Goal: Information Seeking & Learning: Check status

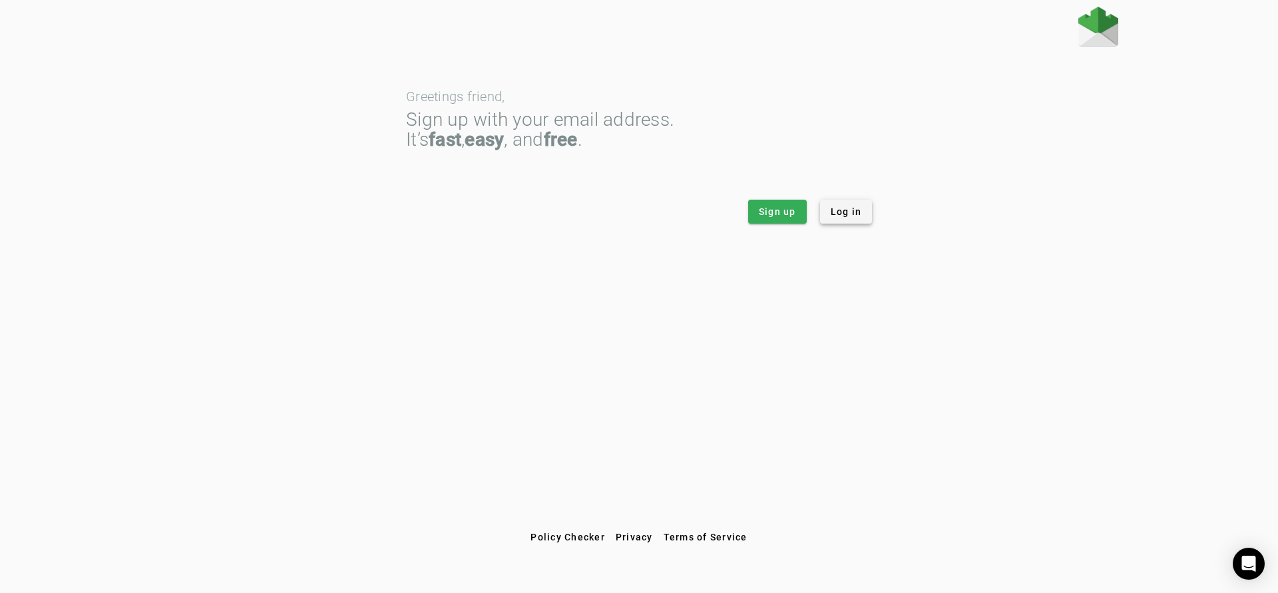
drag, startPoint x: 868, startPoint y: 226, endPoint x: 860, endPoint y: 221, distance: 9.8
click at [868, 225] on span at bounding box center [846, 212] width 53 height 32
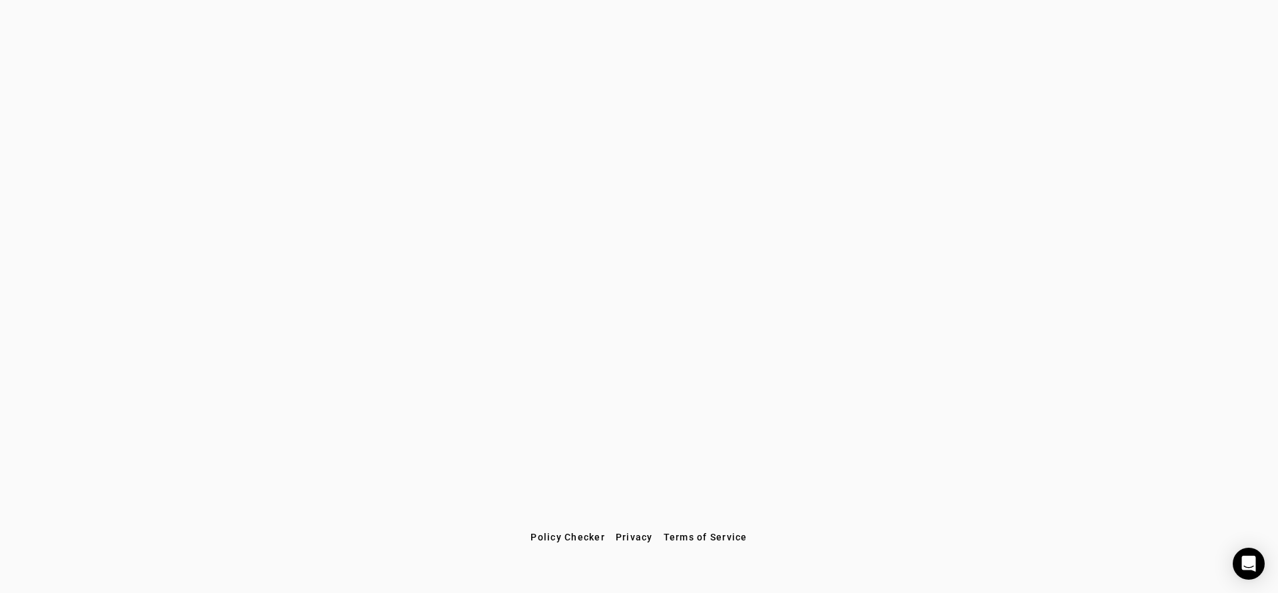
click at [678, 408] on div at bounding box center [639, 266] width 1278 height 519
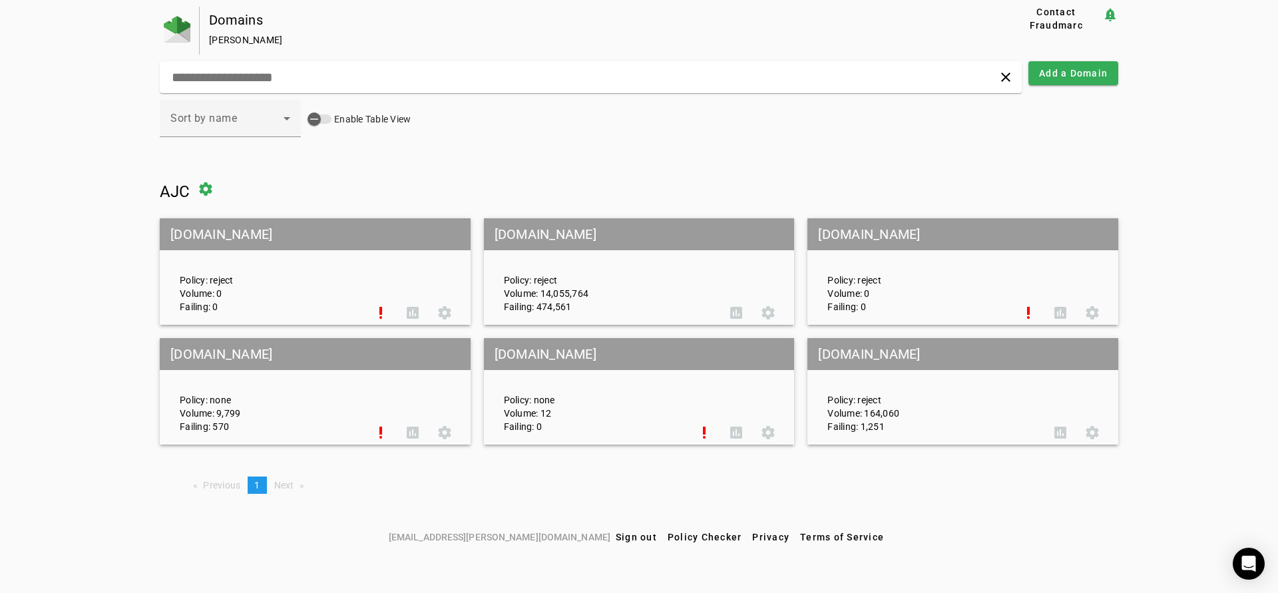
click at [595, 238] on mat-grid-tile-header "[DOMAIN_NAME]" at bounding box center [639, 234] width 311 height 32
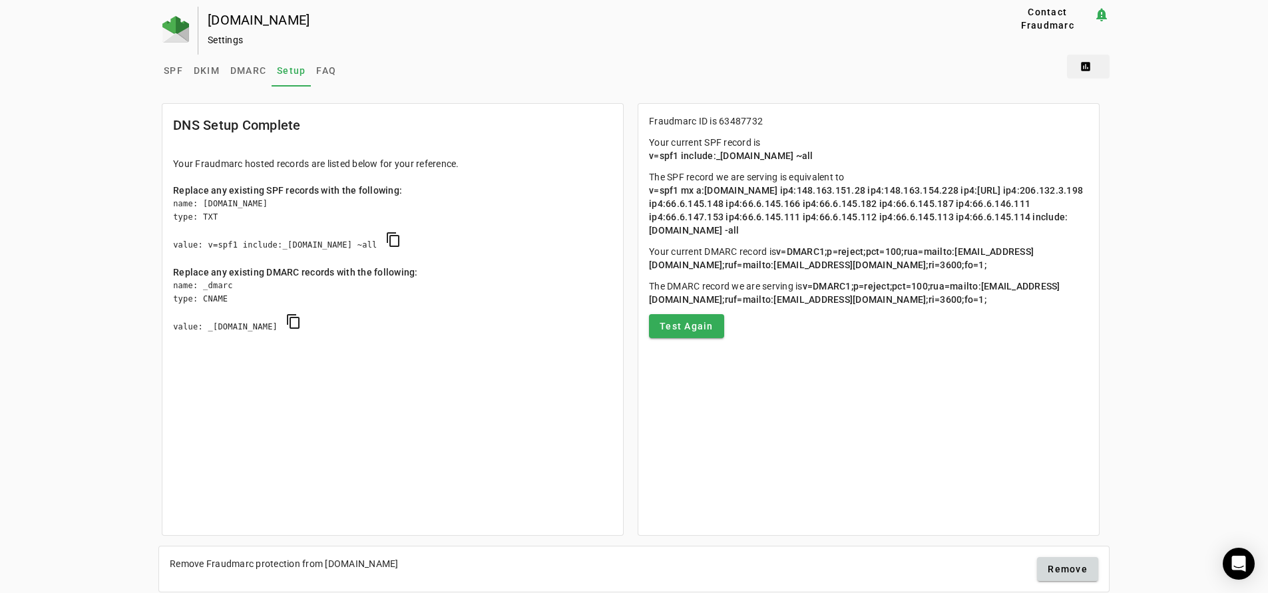
click at [1093, 61] on span at bounding box center [1088, 67] width 43 height 32
click at [1107, 93] on span "DMARC Report" at bounding box center [1121, 100] width 79 height 16
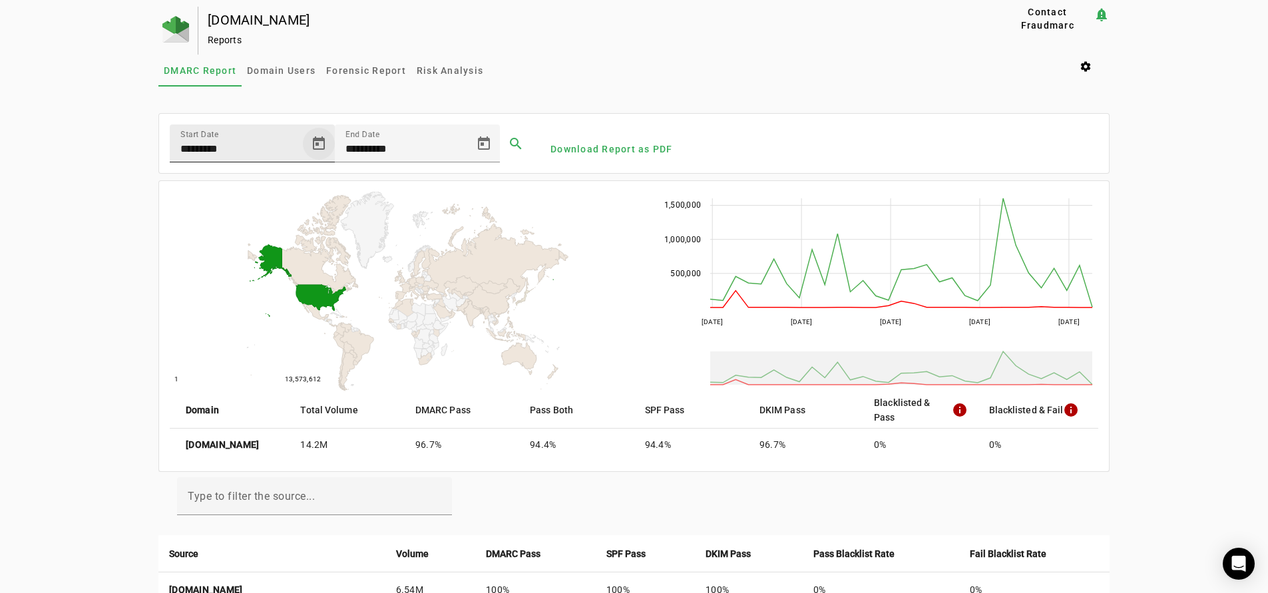
click at [316, 142] on span "Open calendar" at bounding box center [319, 144] width 32 height 32
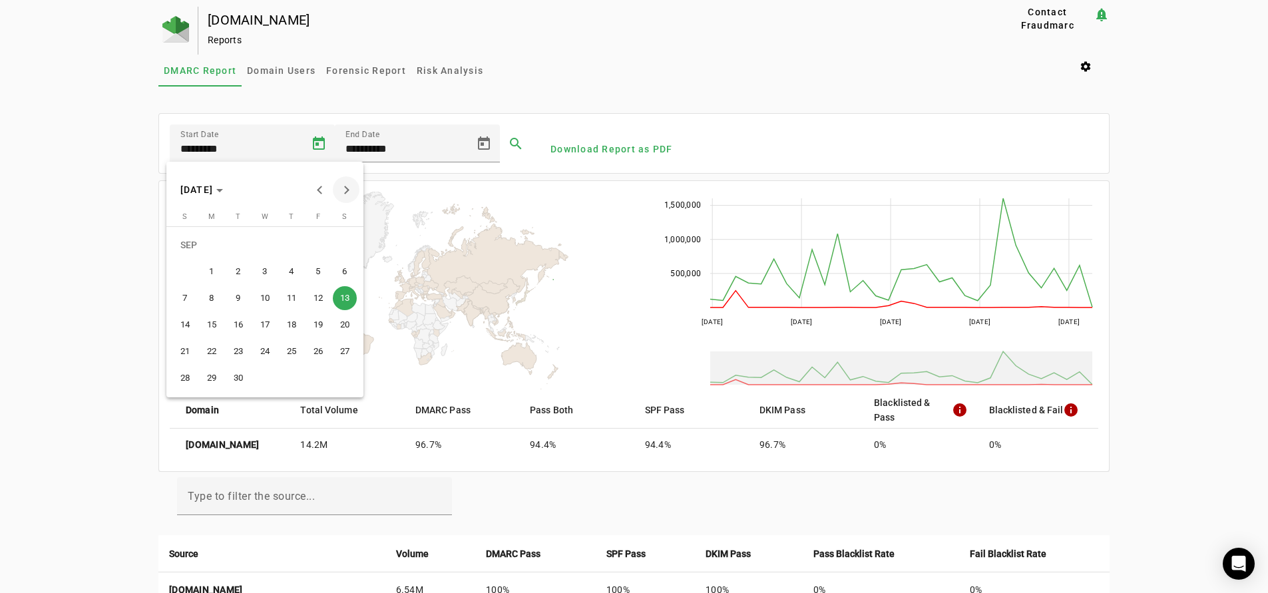
click at [342, 185] on span "Next month" at bounding box center [346, 189] width 27 height 27
click at [207, 268] on span "6" at bounding box center [212, 272] width 24 height 24
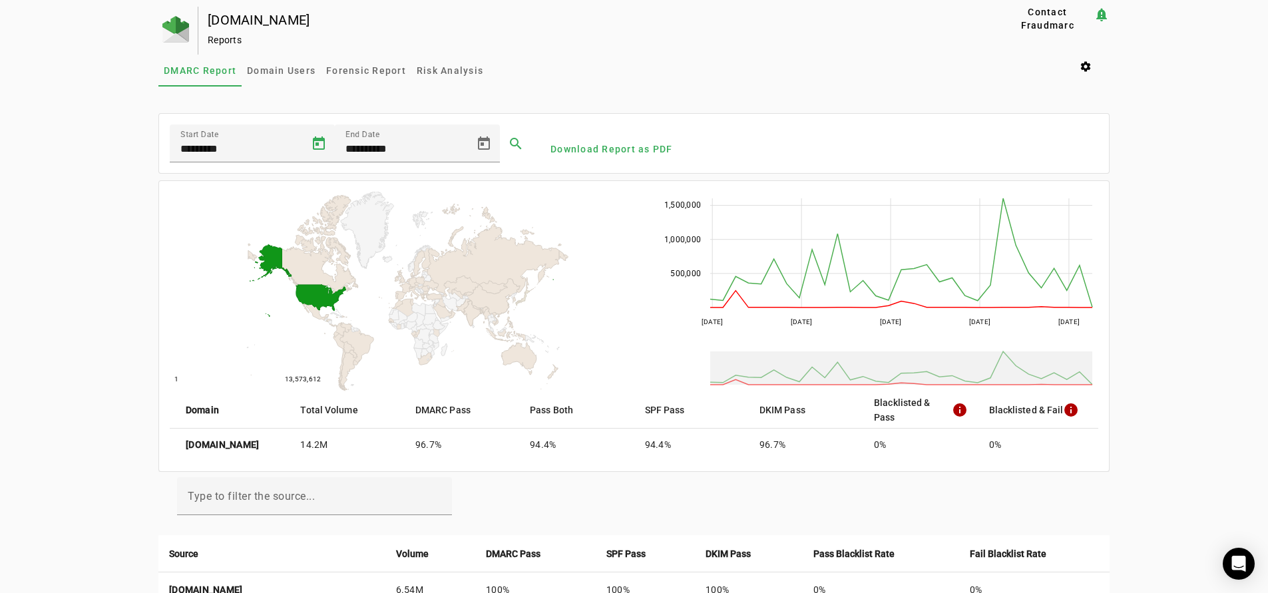
type input "*********"
click at [411, 150] on input "**********" at bounding box center [406, 149] width 120 height 16
click at [485, 145] on span "Open calendar" at bounding box center [484, 144] width 32 height 32
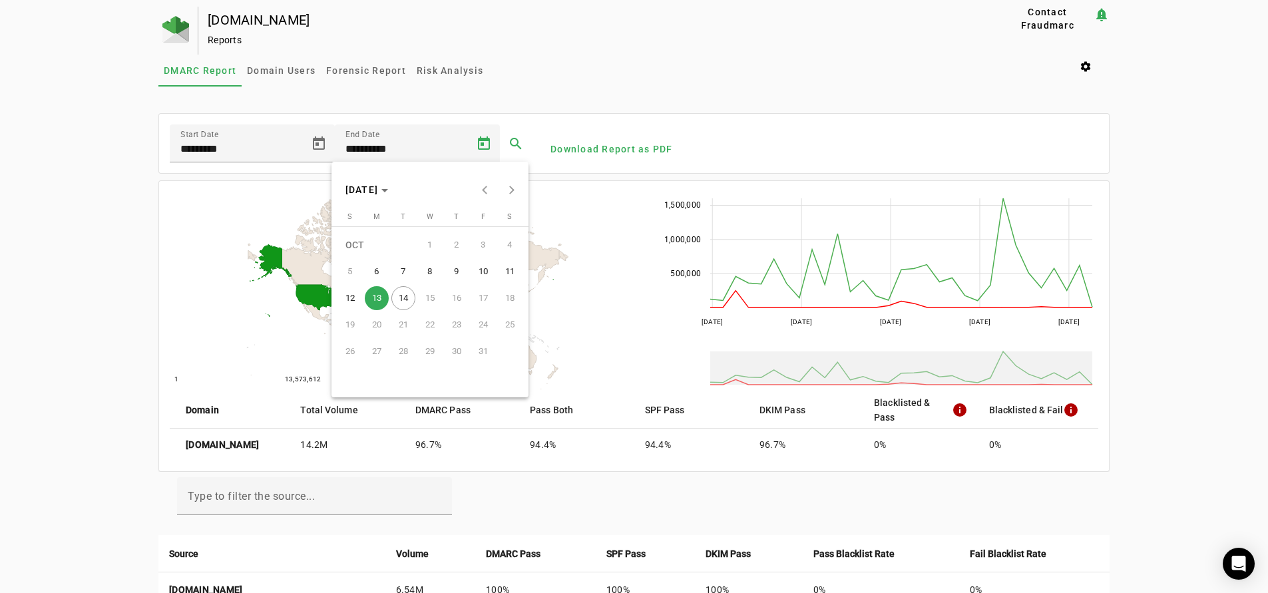
click at [375, 320] on span "20" at bounding box center [377, 325] width 24 height 24
click at [376, 296] on span "13" at bounding box center [377, 298] width 24 height 24
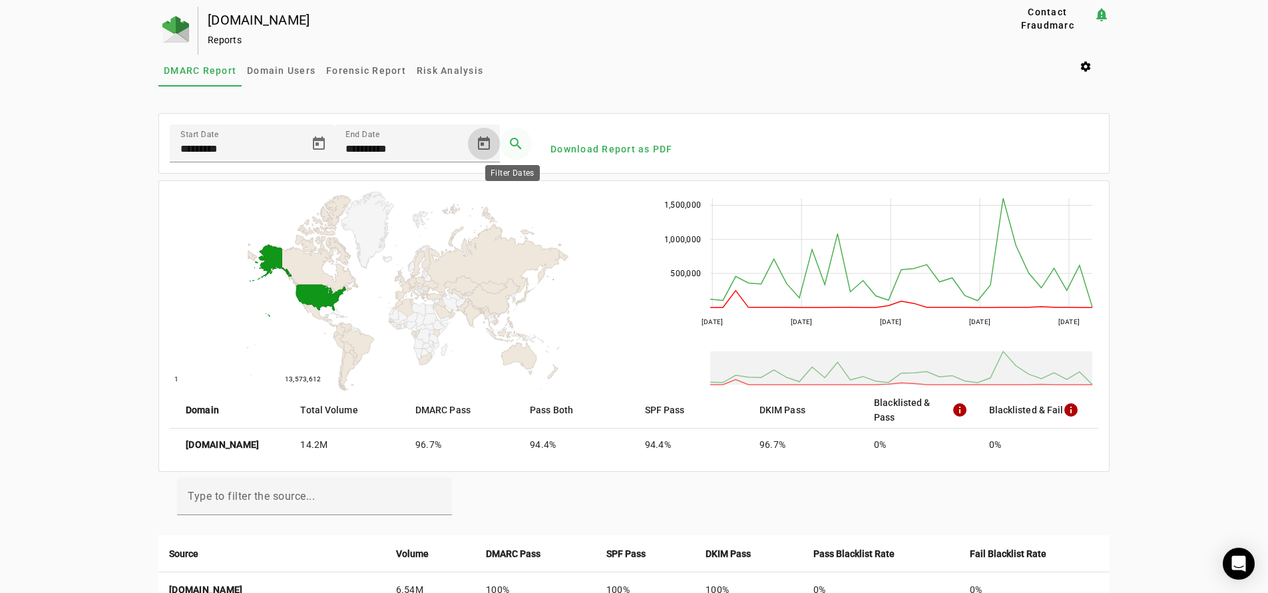
click at [504, 142] on span at bounding box center [516, 144] width 32 height 32
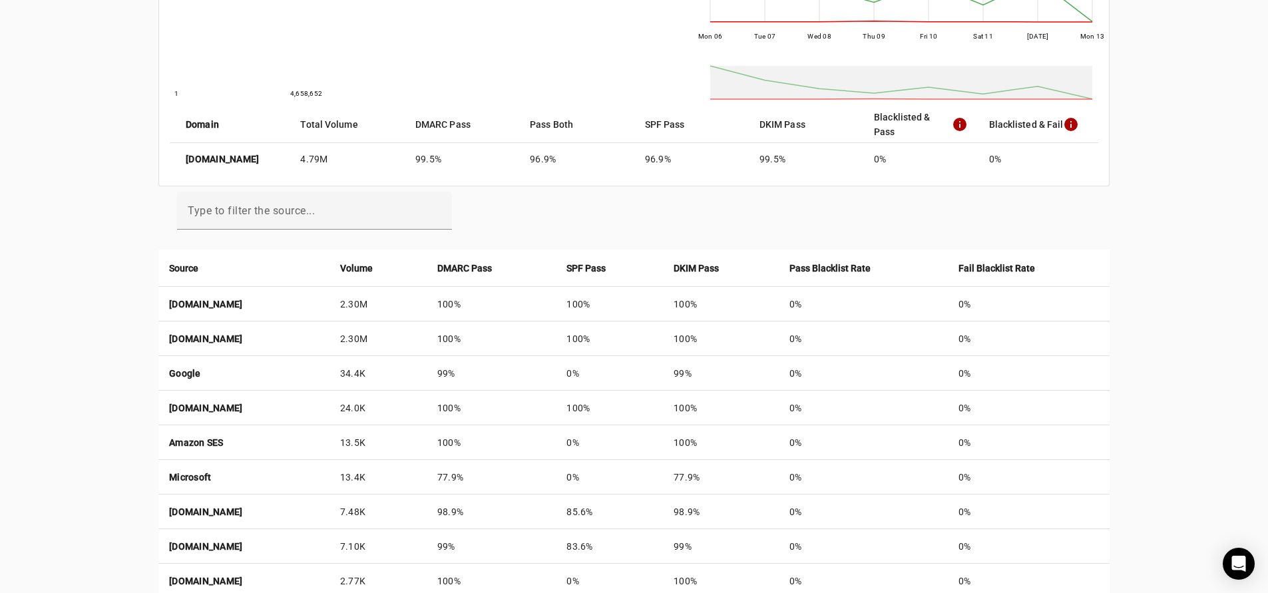
scroll to position [544, 0]
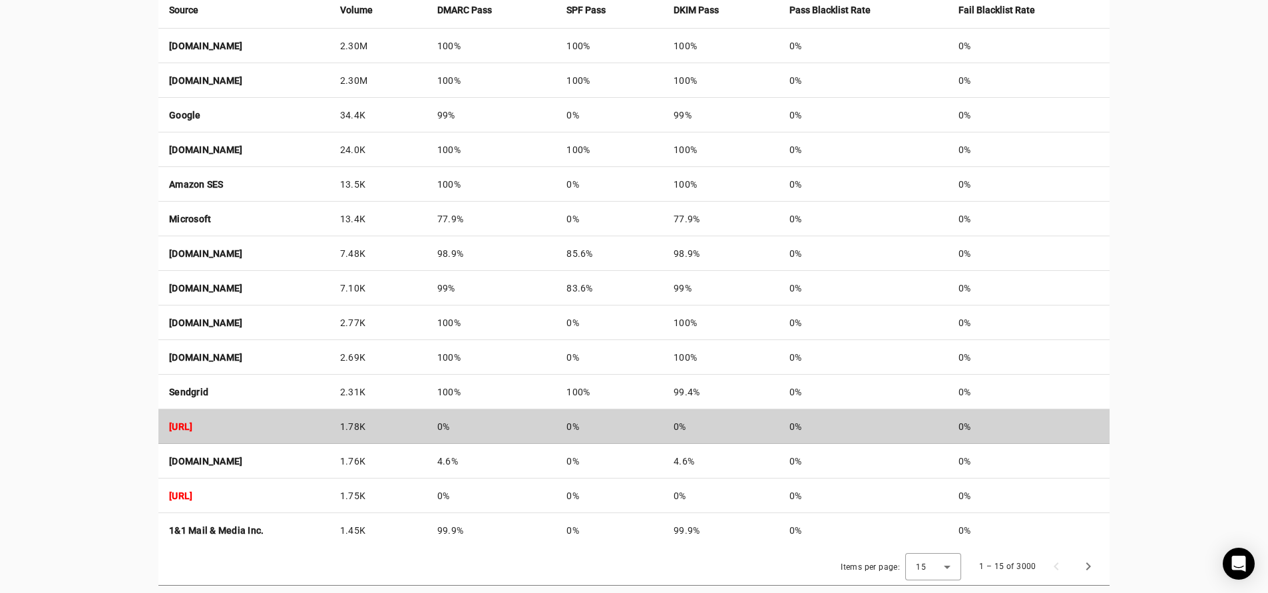
click at [330, 426] on td "[URL]" at bounding box center [243, 426] width 171 height 35
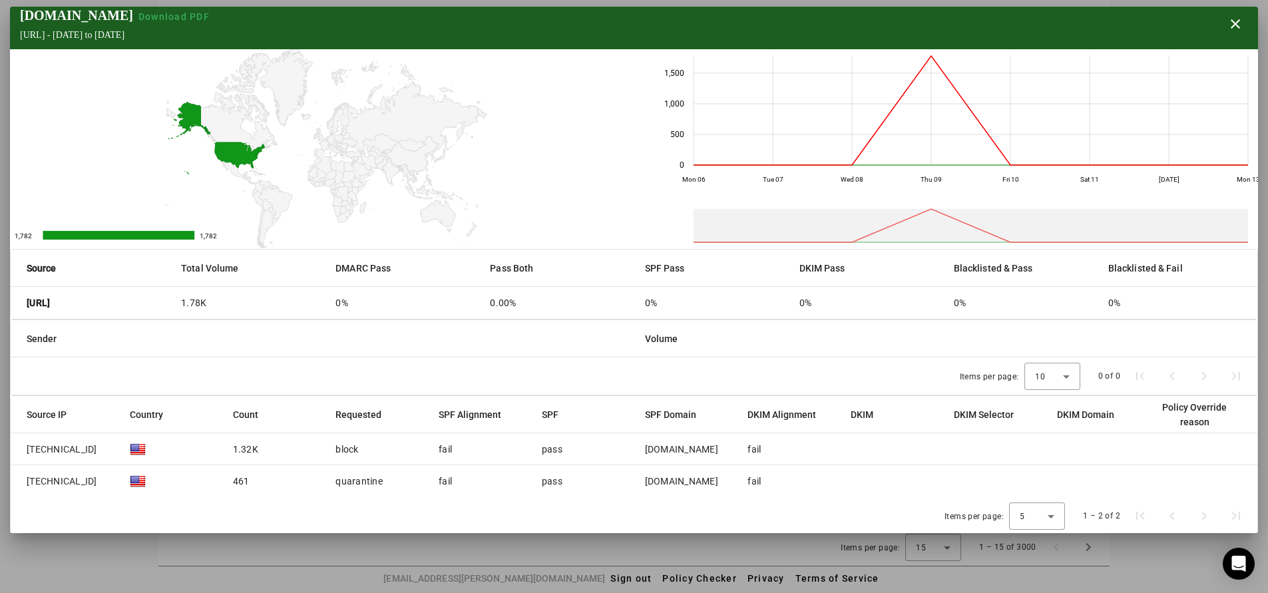
scroll to position [0, 0]
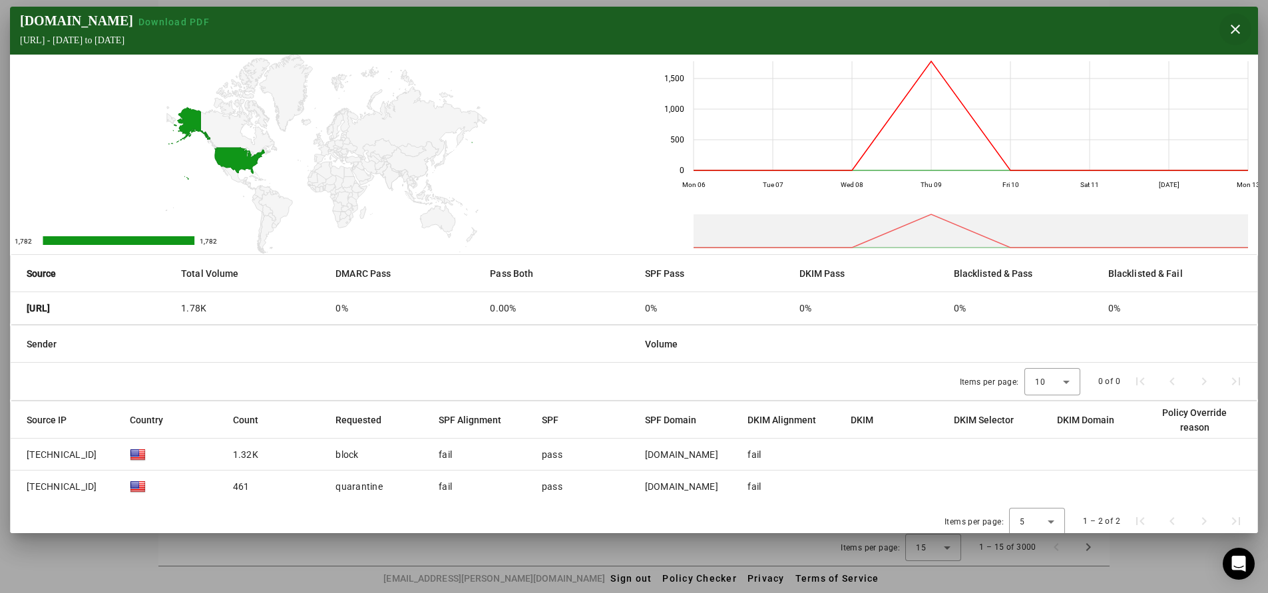
click at [1236, 25] on span "button" at bounding box center [1236, 29] width 32 height 32
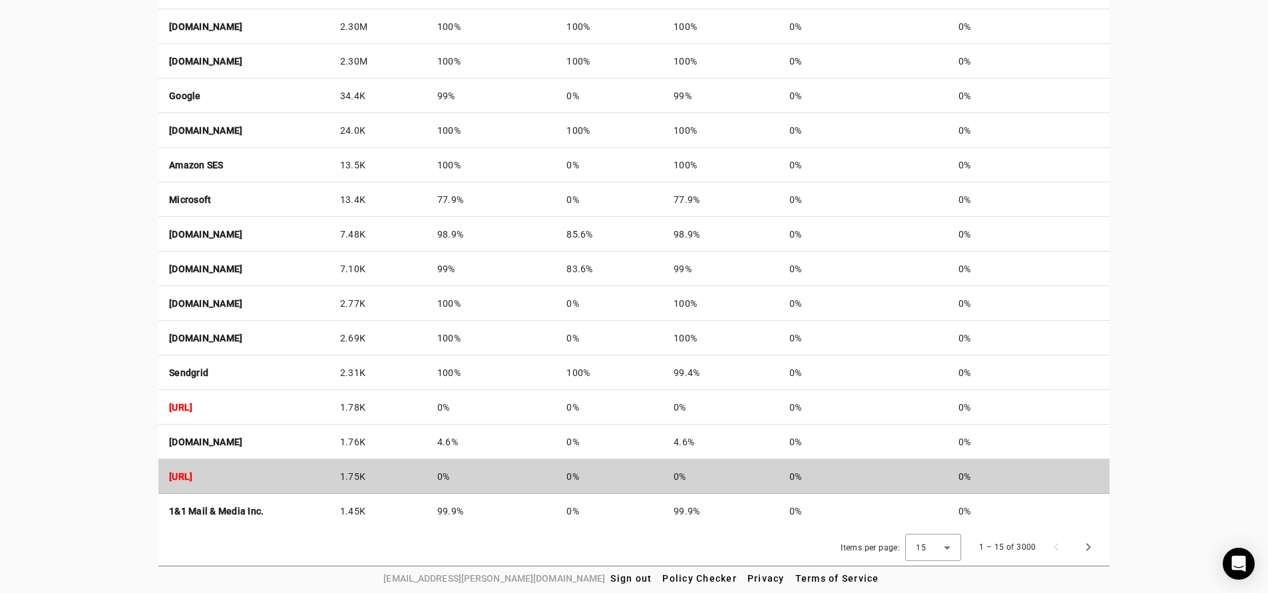
click at [329, 473] on td "[URL]" at bounding box center [243, 476] width 171 height 35
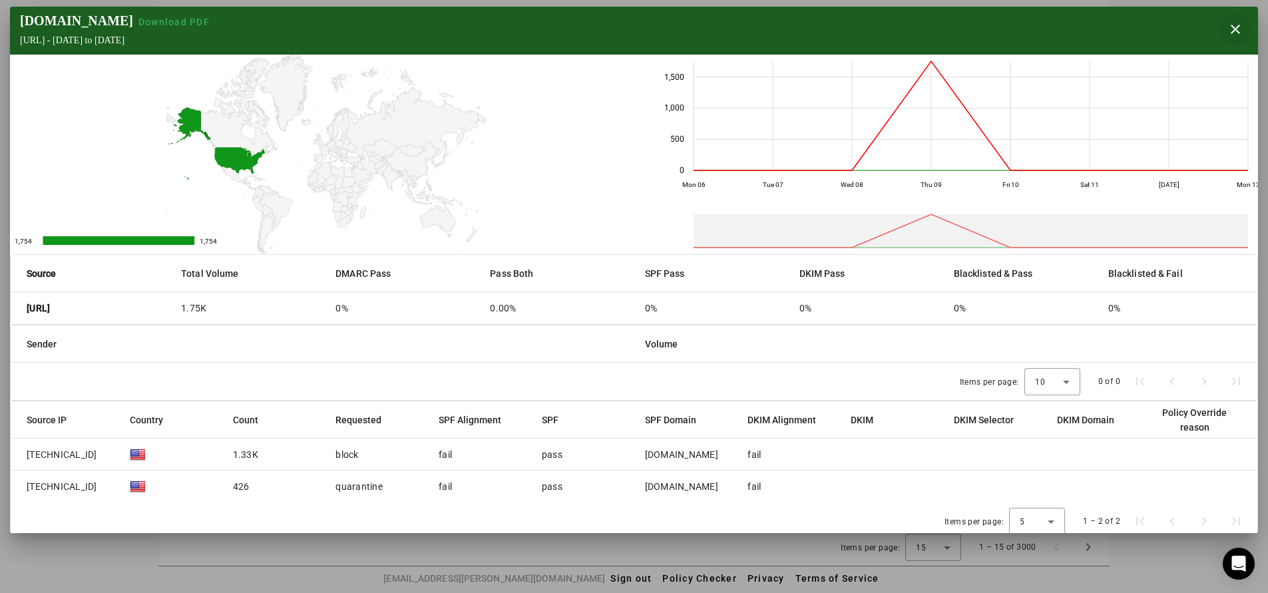
click at [1232, 29] on span "button" at bounding box center [1236, 29] width 32 height 32
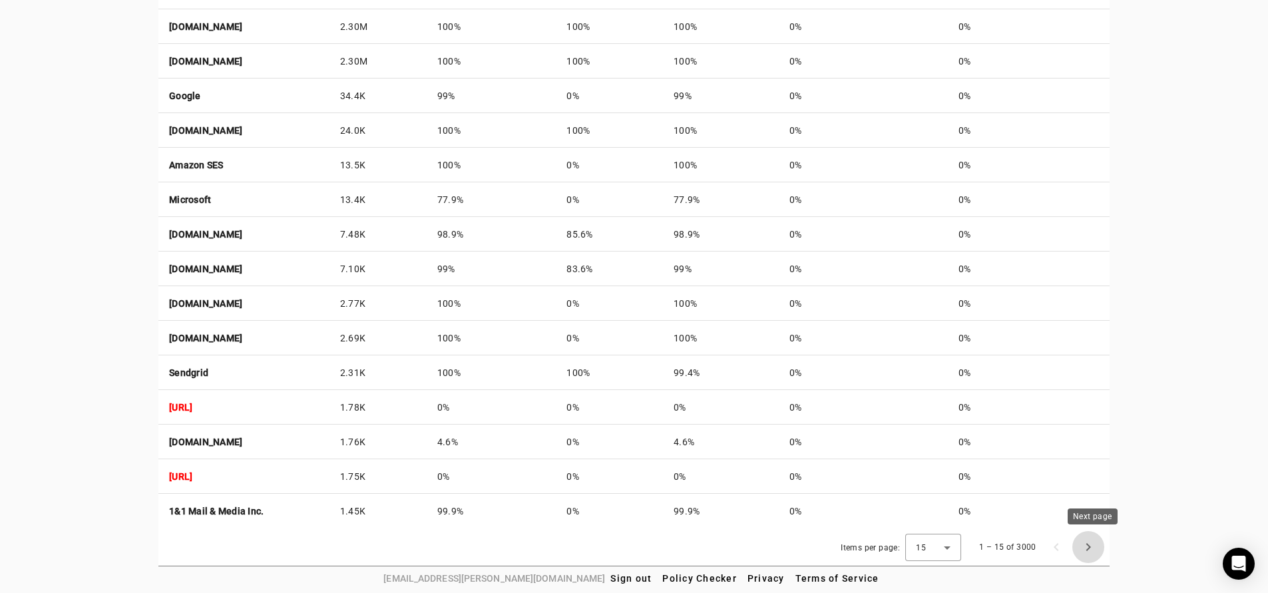
click at [1091, 549] on span "Next page" at bounding box center [1089, 547] width 32 height 32
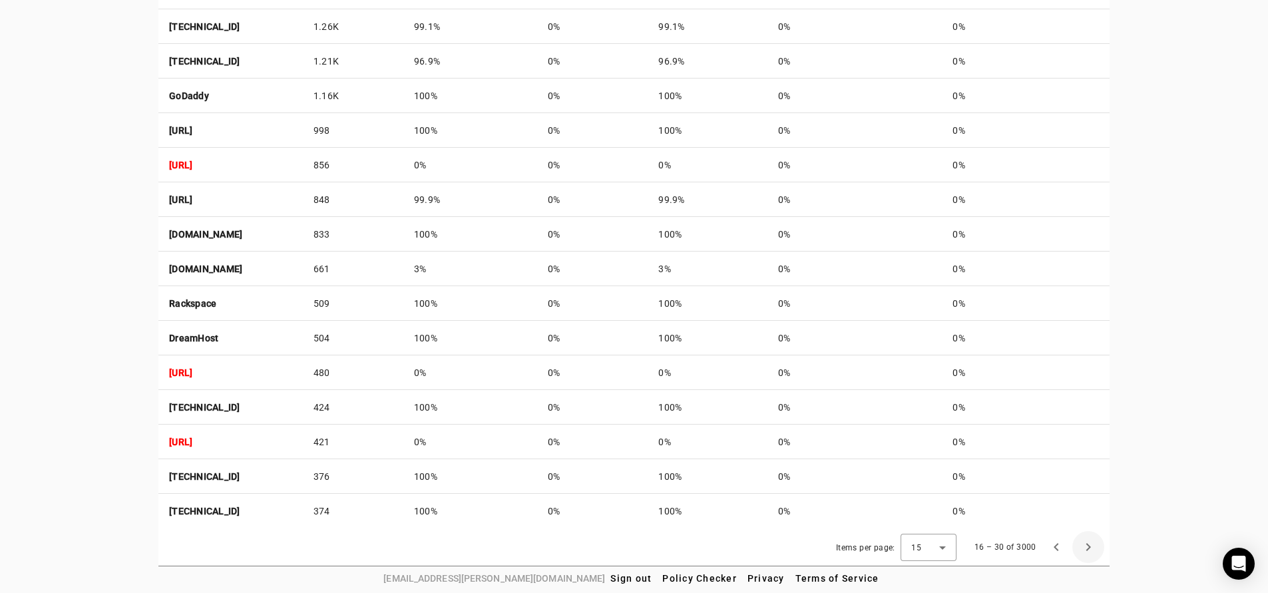
click at [1091, 549] on span "Next page" at bounding box center [1089, 547] width 32 height 32
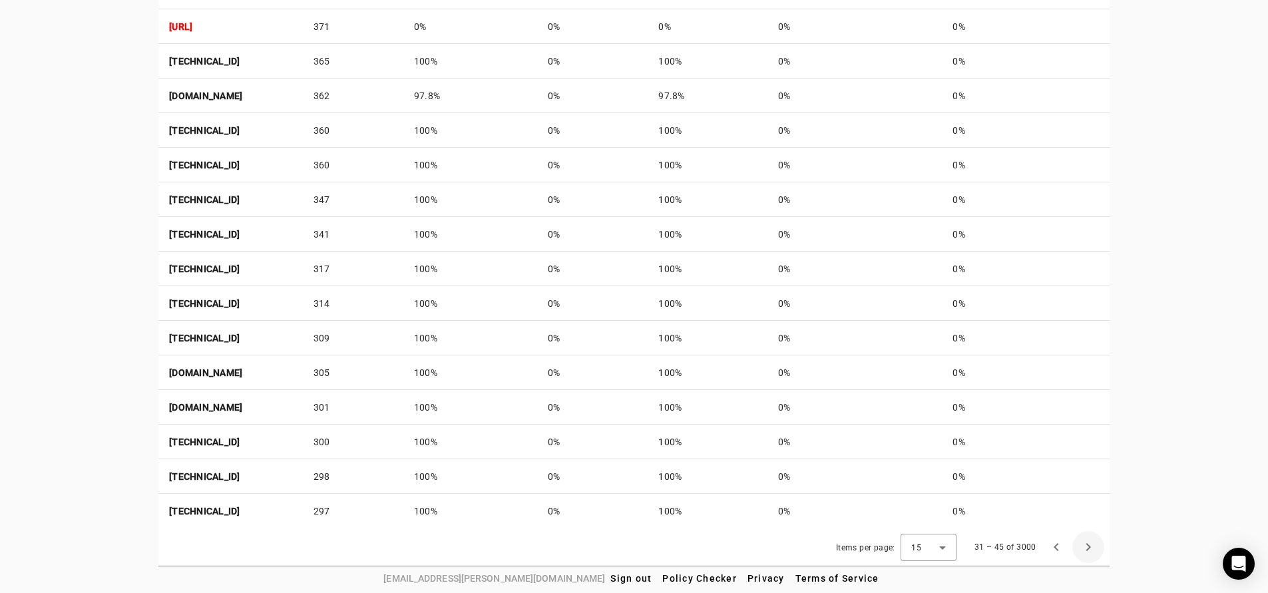
click at [1091, 549] on span "Next page" at bounding box center [1089, 547] width 32 height 32
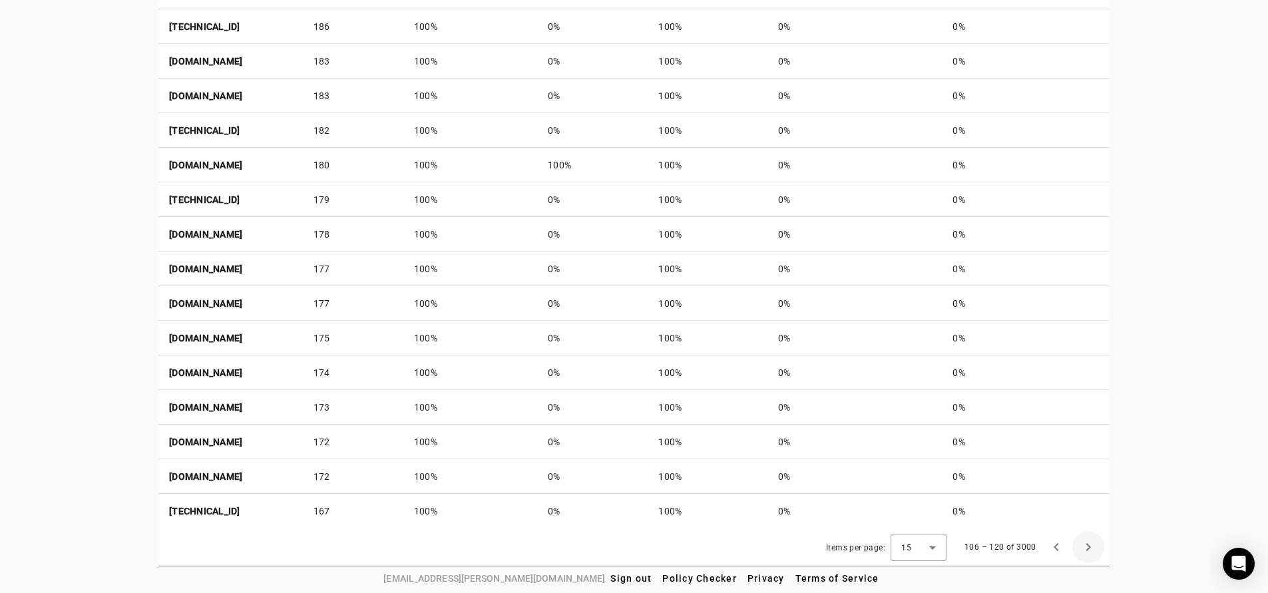
click at [1091, 549] on span "Next page" at bounding box center [1089, 547] width 32 height 32
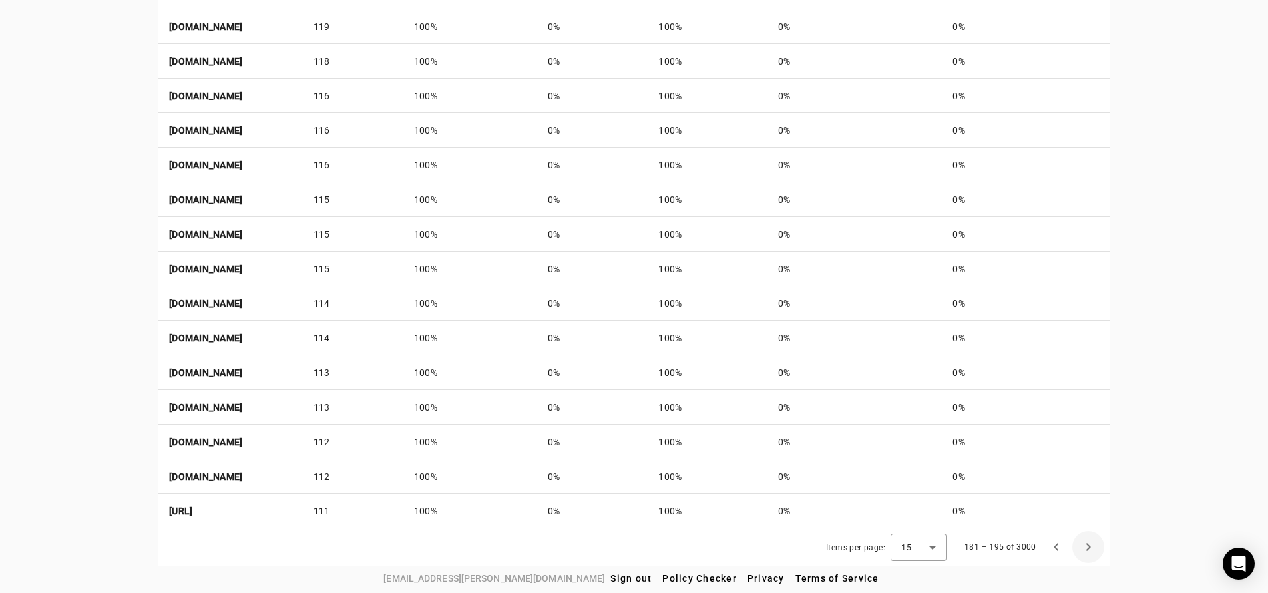
click at [1091, 549] on span "Next page" at bounding box center [1089, 547] width 32 height 32
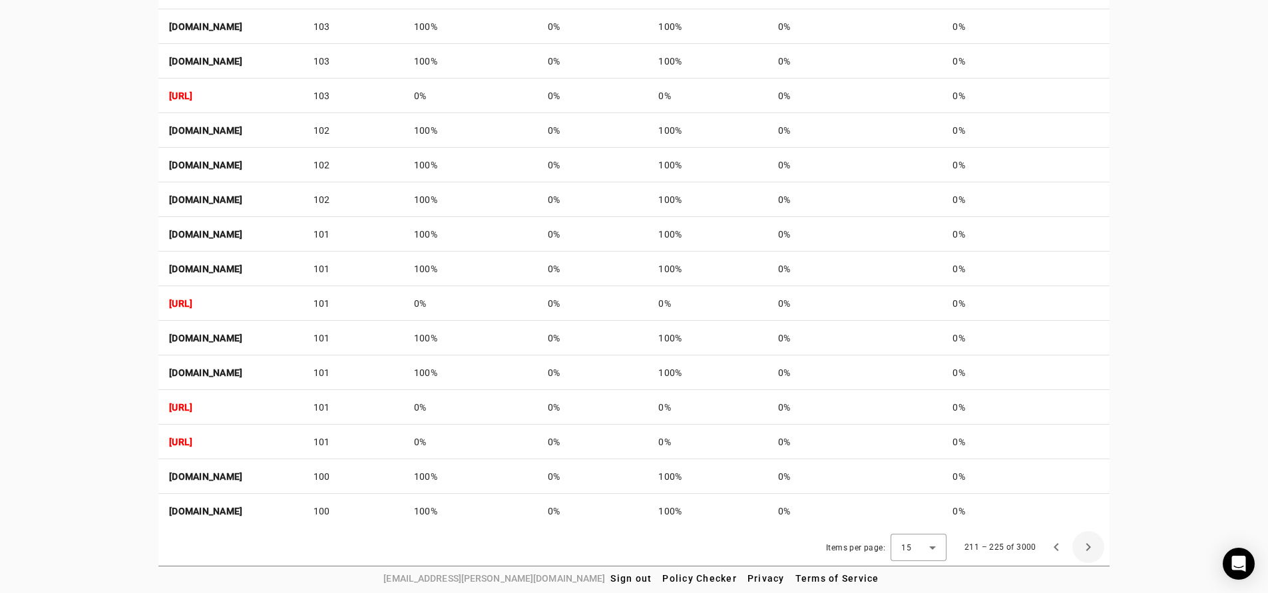
click at [1091, 549] on span "Next page" at bounding box center [1089, 547] width 32 height 32
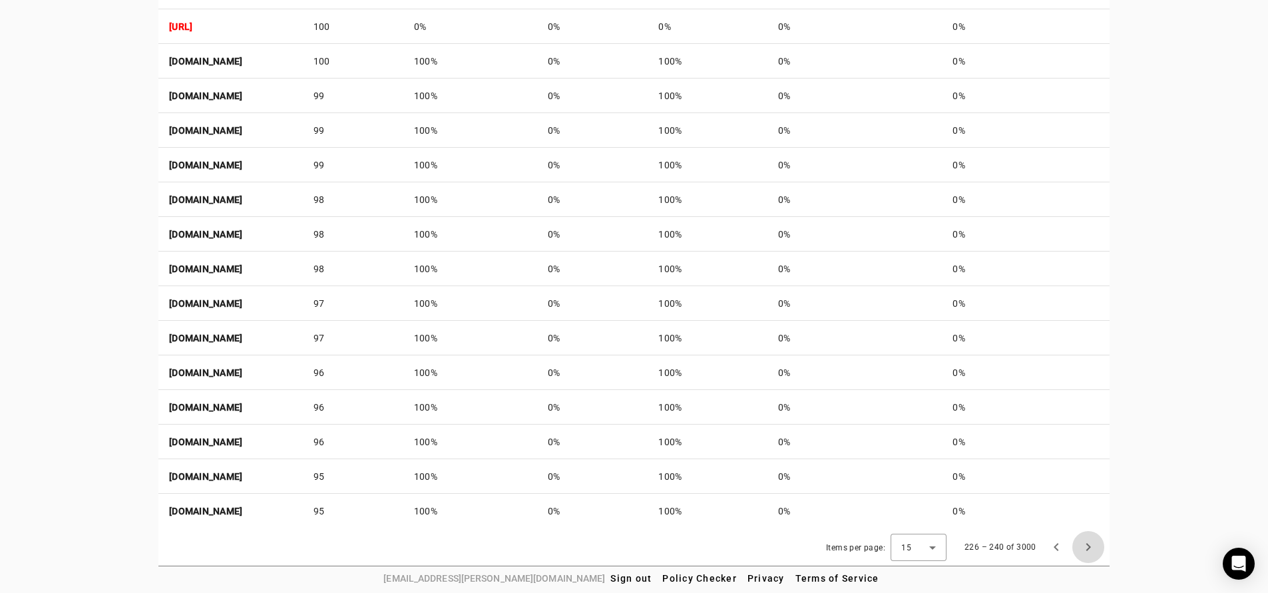
click at [1091, 549] on span "Next page" at bounding box center [1089, 547] width 32 height 32
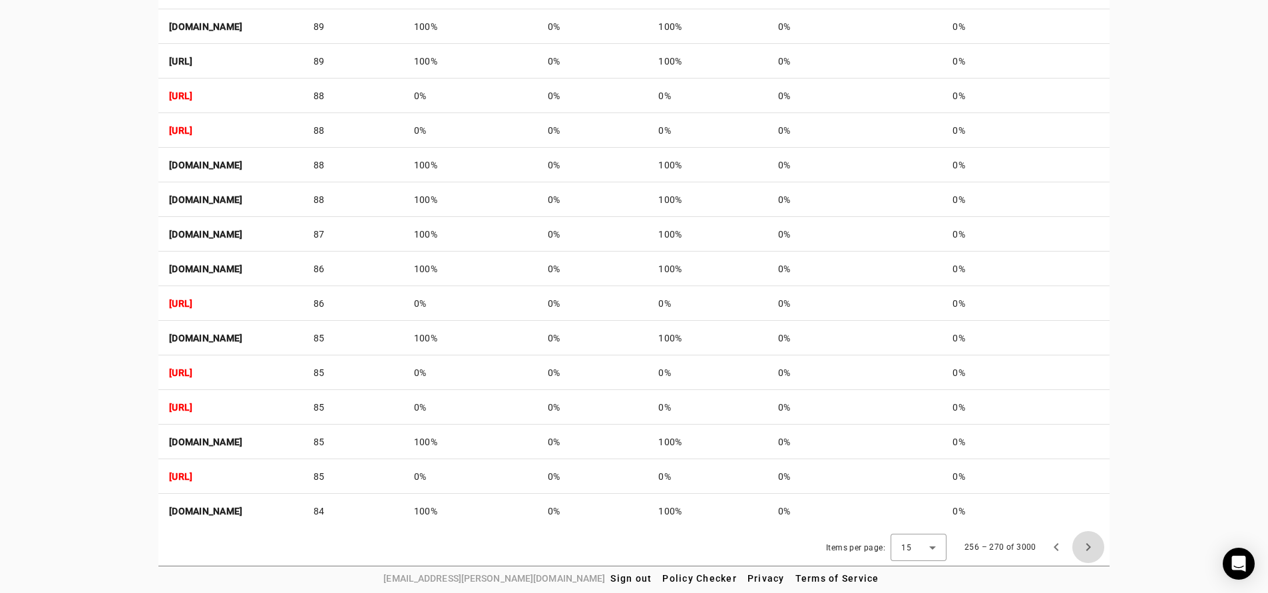
click at [1091, 549] on span "Next page" at bounding box center [1089, 547] width 32 height 32
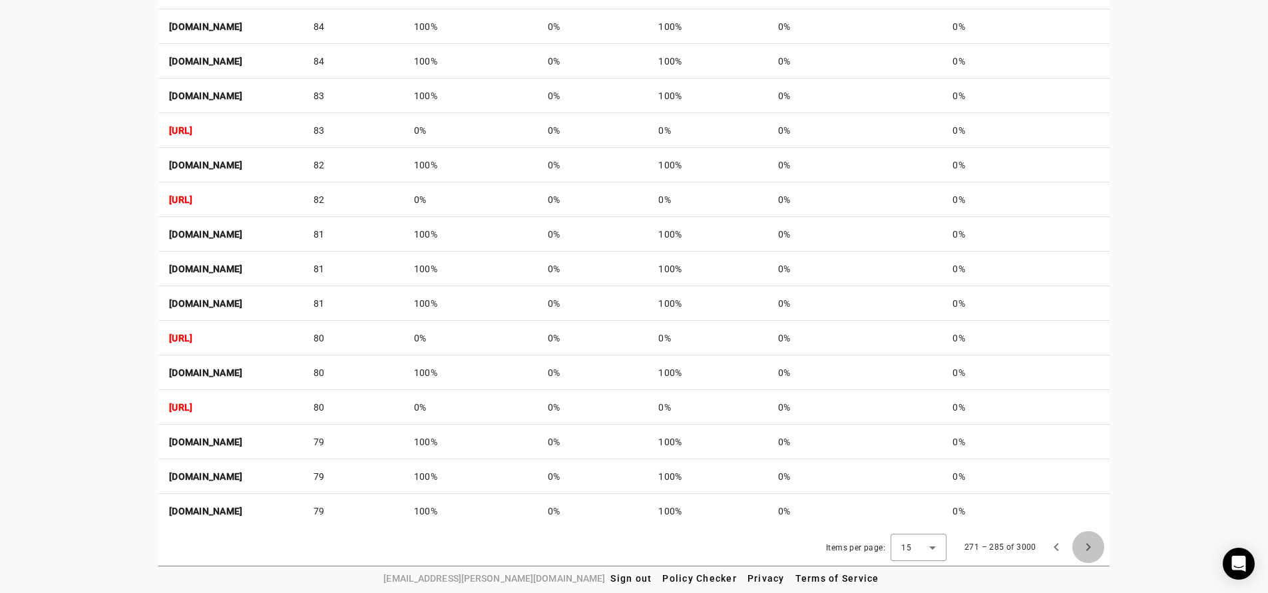
click at [1091, 549] on span "Next page" at bounding box center [1089, 547] width 32 height 32
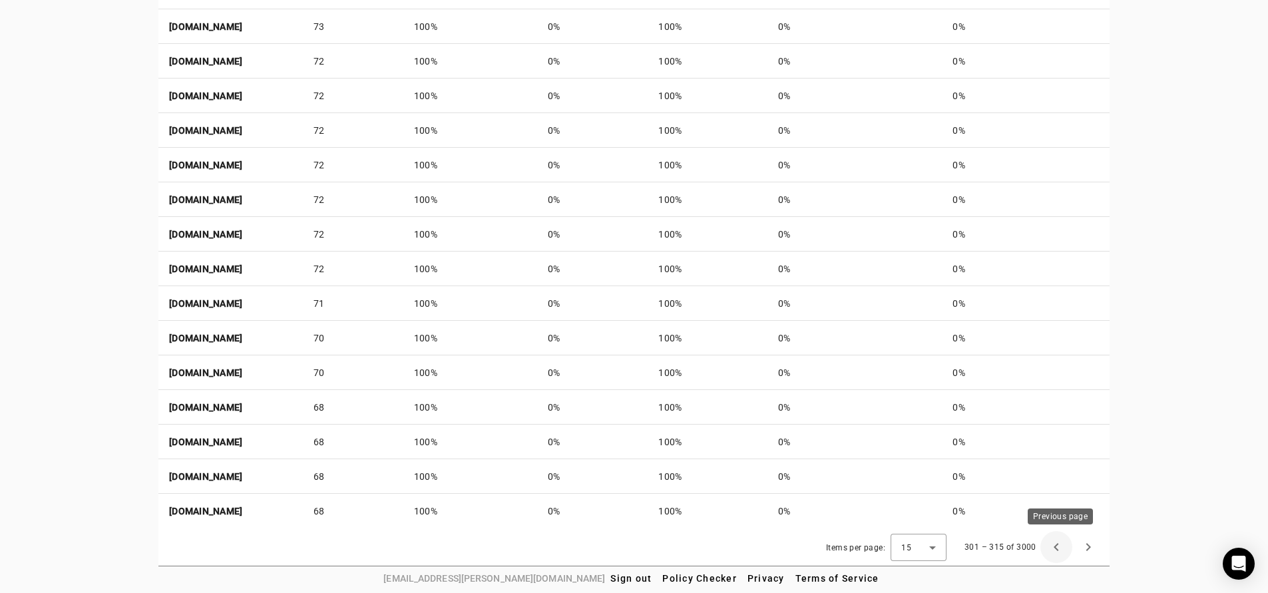
click at [1059, 546] on span "Previous page" at bounding box center [1057, 547] width 32 height 32
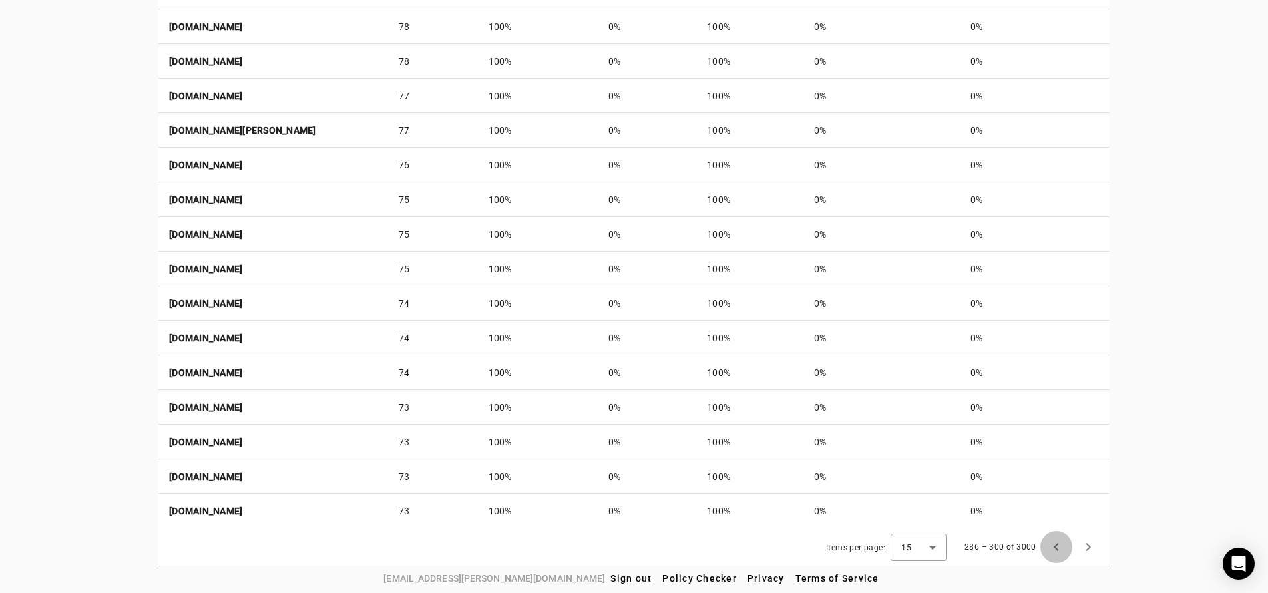
click at [1059, 546] on span "Previous page" at bounding box center [1057, 547] width 32 height 32
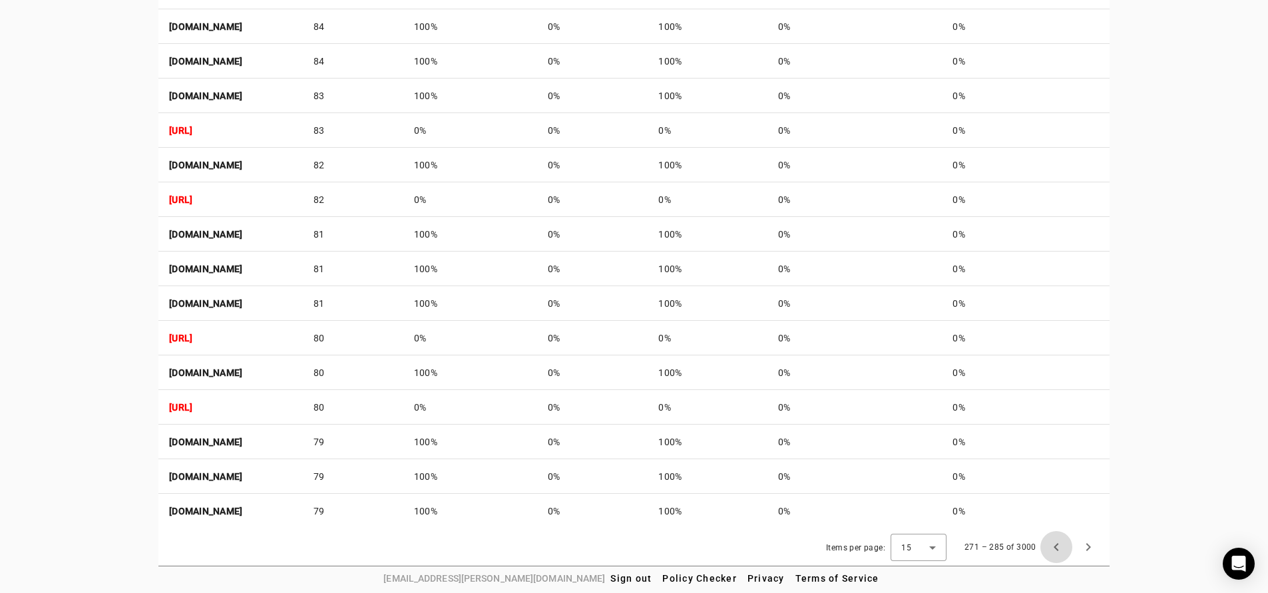
click at [1059, 546] on span "Previous page" at bounding box center [1057, 547] width 32 height 32
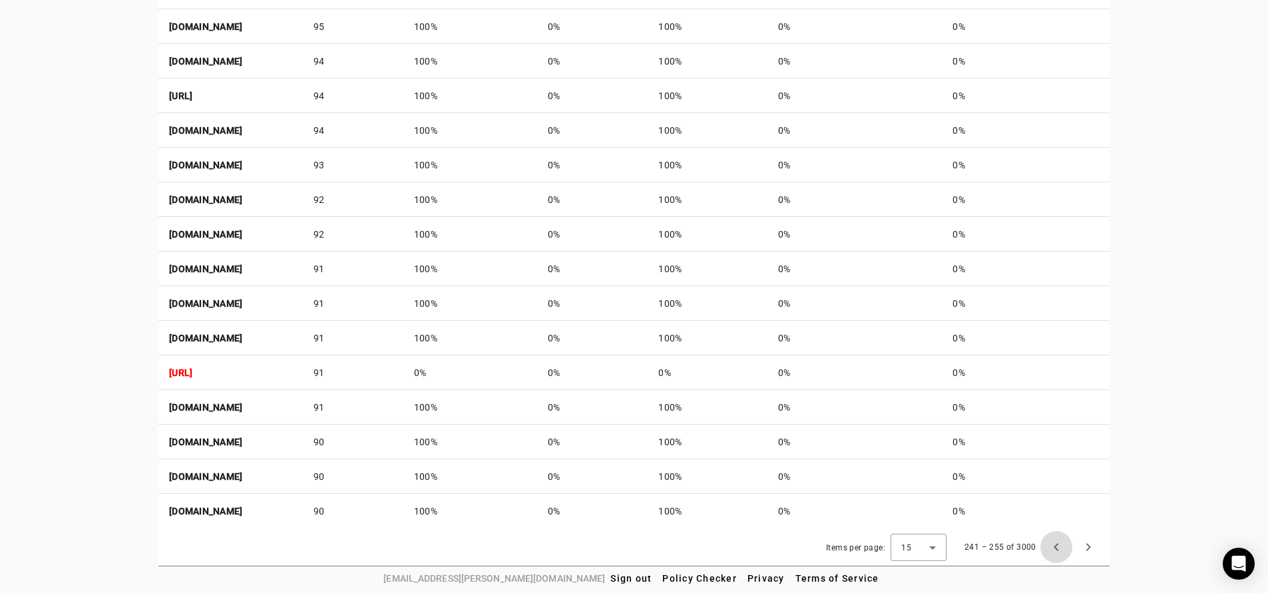
click at [1059, 546] on span "Previous page" at bounding box center [1057, 547] width 32 height 32
click at [1058, 546] on span "Previous page" at bounding box center [1057, 547] width 32 height 32
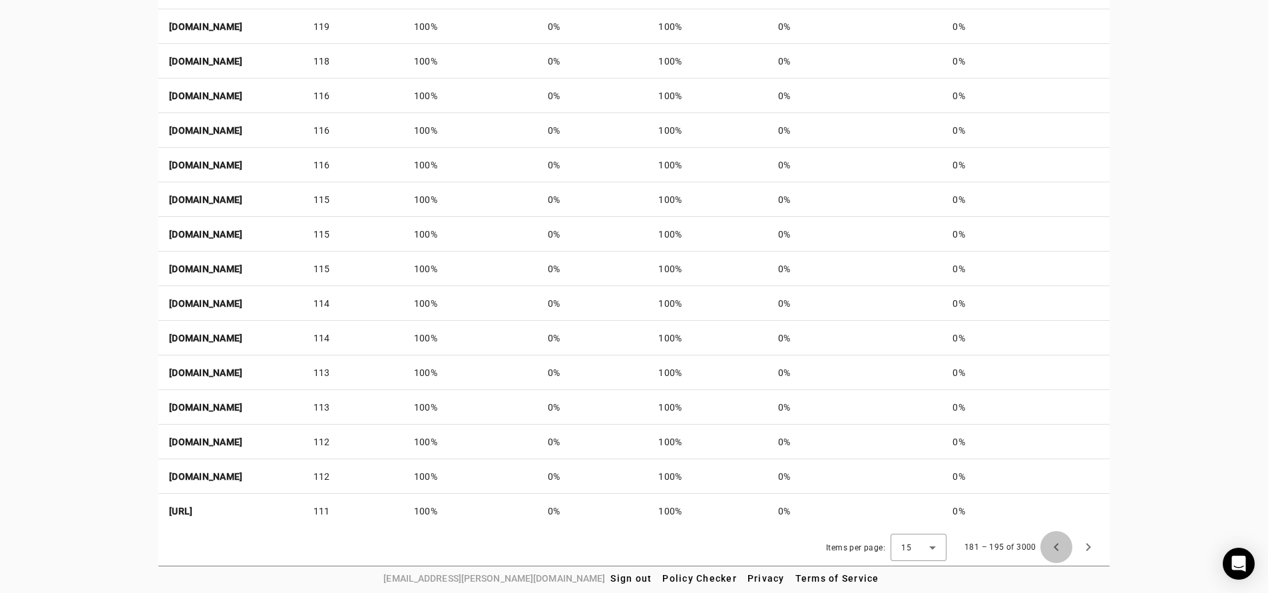
click at [1057, 546] on span "Previous page" at bounding box center [1057, 547] width 32 height 32
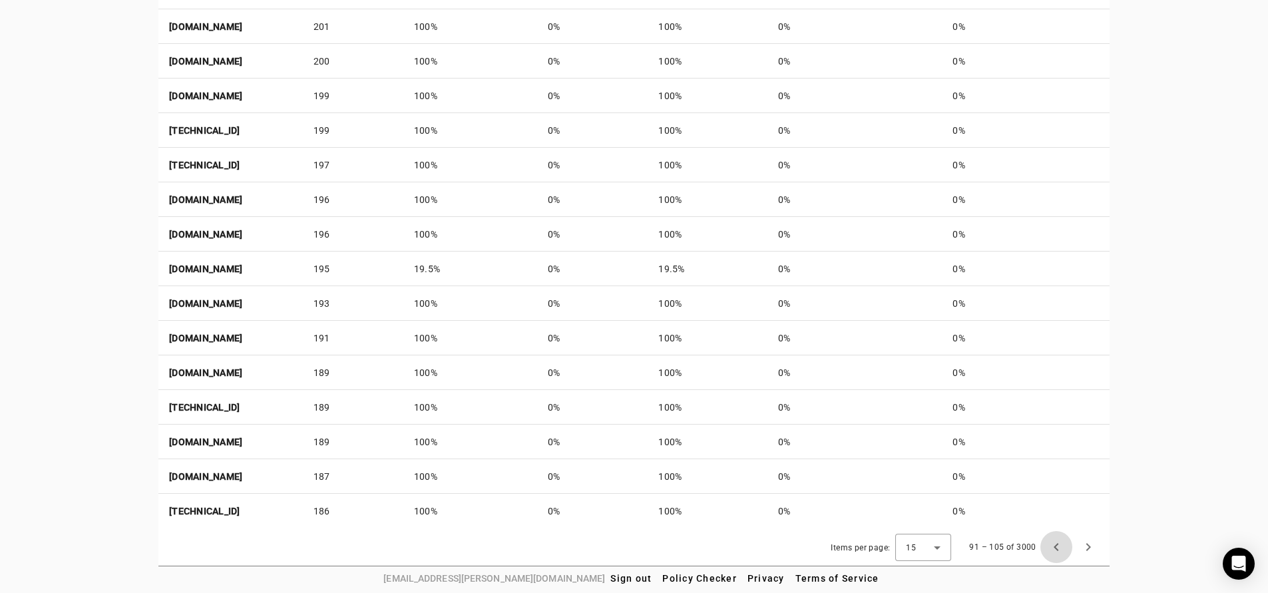
click at [1057, 546] on span "Previous page" at bounding box center [1057, 547] width 32 height 32
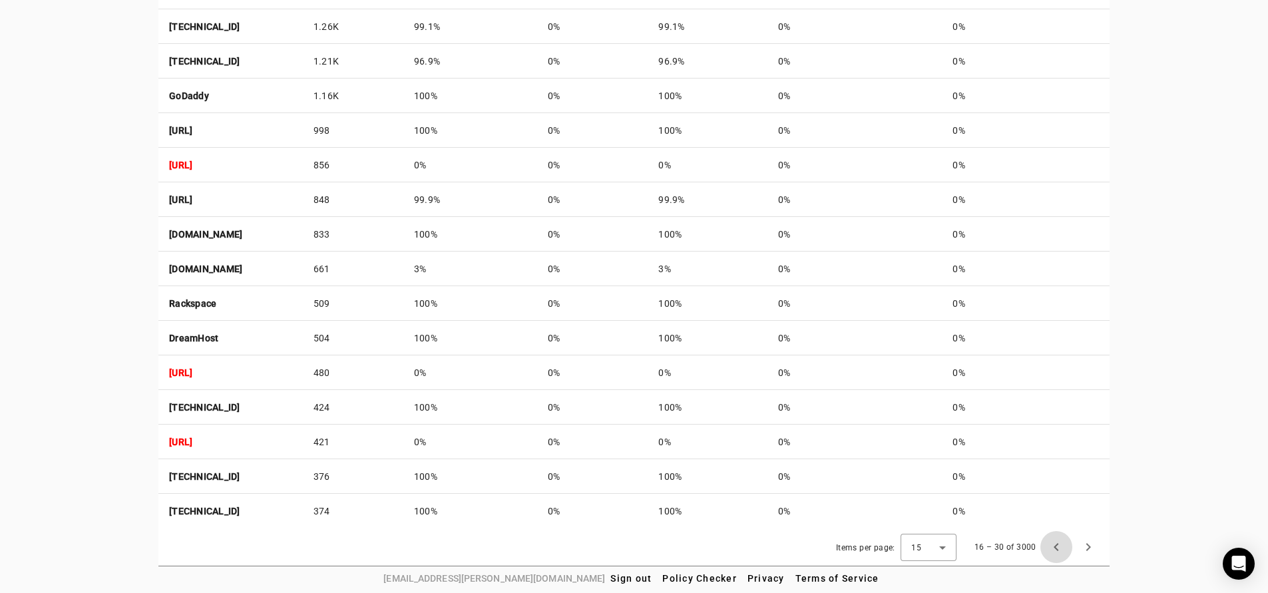
click at [1057, 546] on span "Previous page" at bounding box center [1057, 547] width 32 height 32
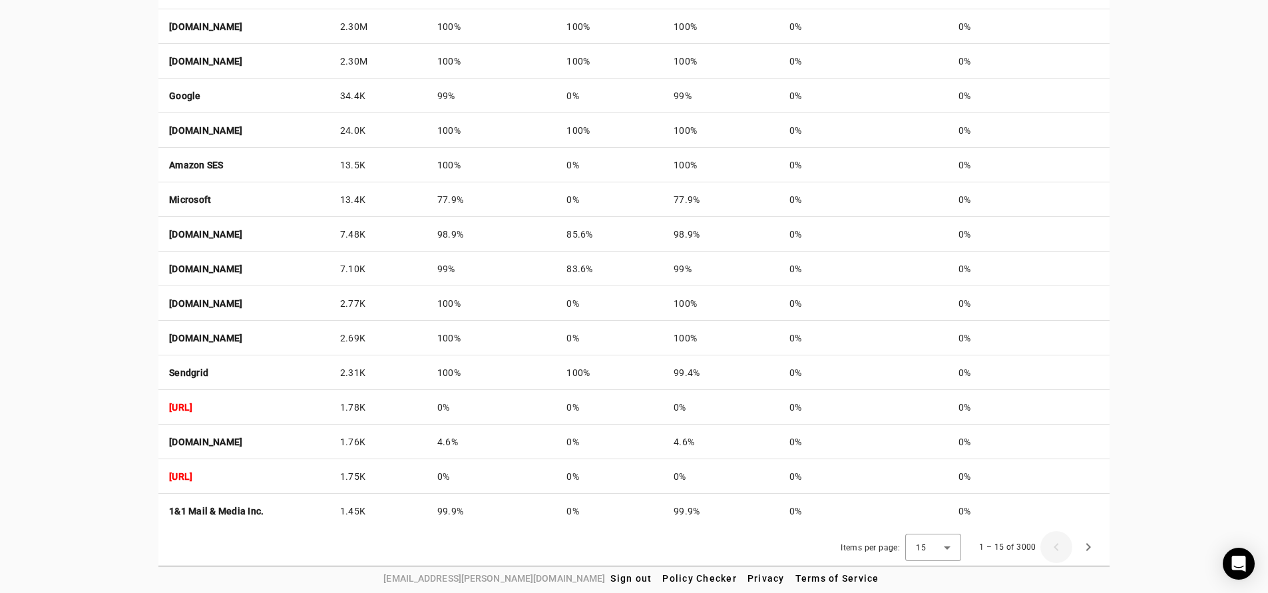
click at [1057, 546] on div "1 – 15 of 3000" at bounding box center [1036, 547] width 135 height 32
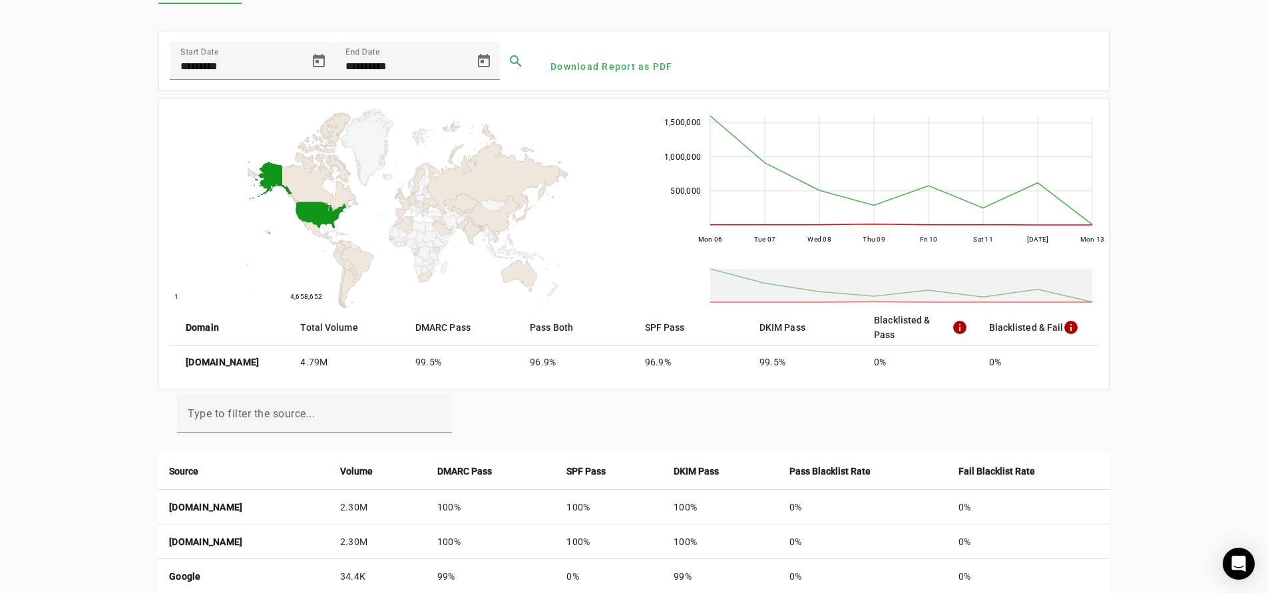
scroll to position [34, 0]
